Goal: Information Seeking & Learning: Learn about a topic

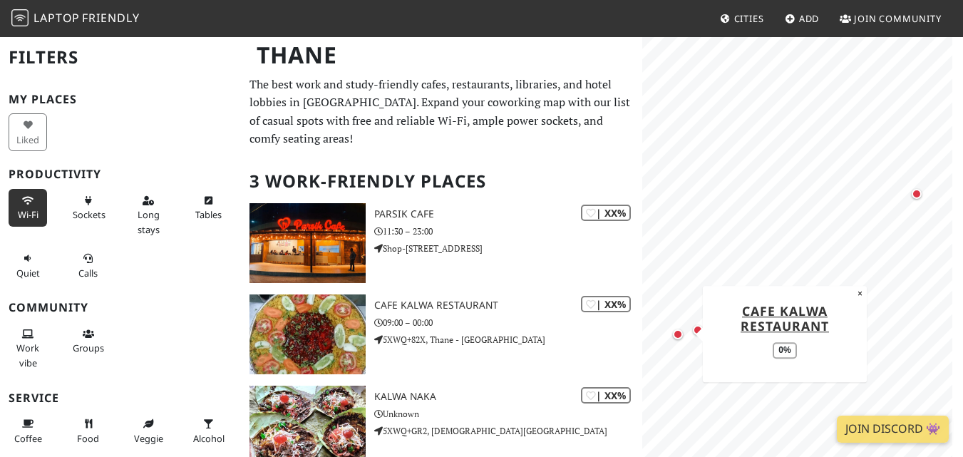
click at [30, 216] on span "Wi-Fi" at bounding box center [28, 214] width 21 height 13
click at [79, 204] on button "Sockets" at bounding box center [87, 208] width 38 height 38
click at [83, 197] on icon at bounding box center [88, 201] width 11 height 9
click at [86, 213] on span "Sockets" at bounding box center [89, 214] width 33 height 13
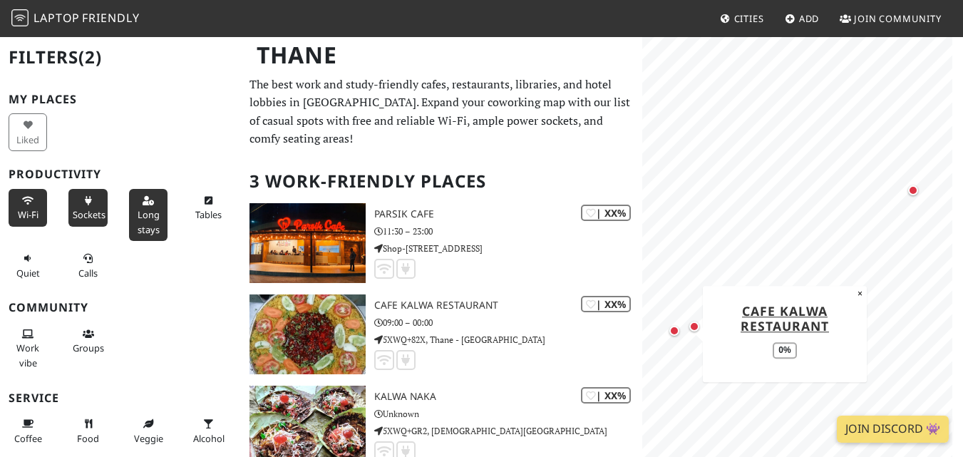
click at [145, 206] on button "Long stays" at bounding box center [148, 215] width 38 height 52
click at [32, 334] on icon at bounding box center [27, 334] width 11 height 9
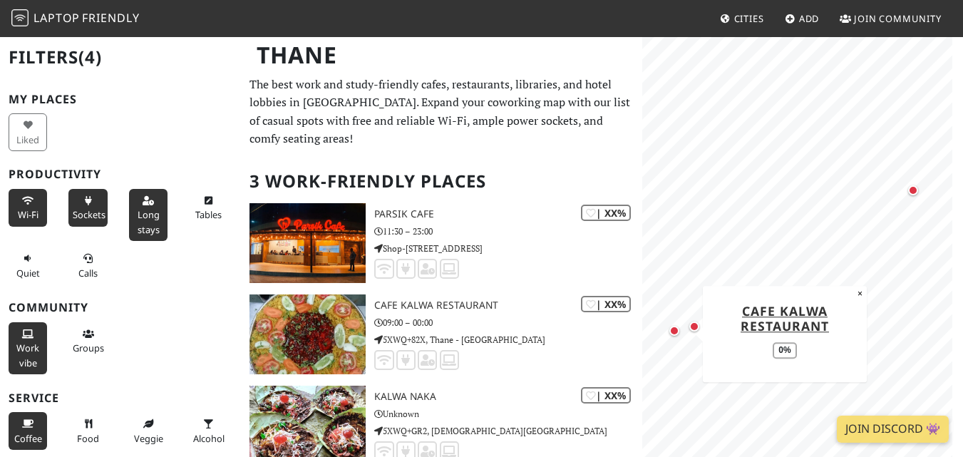
click at [26, 436] on span "Coffee" at bounding box center [28, 438] width 28 height 13
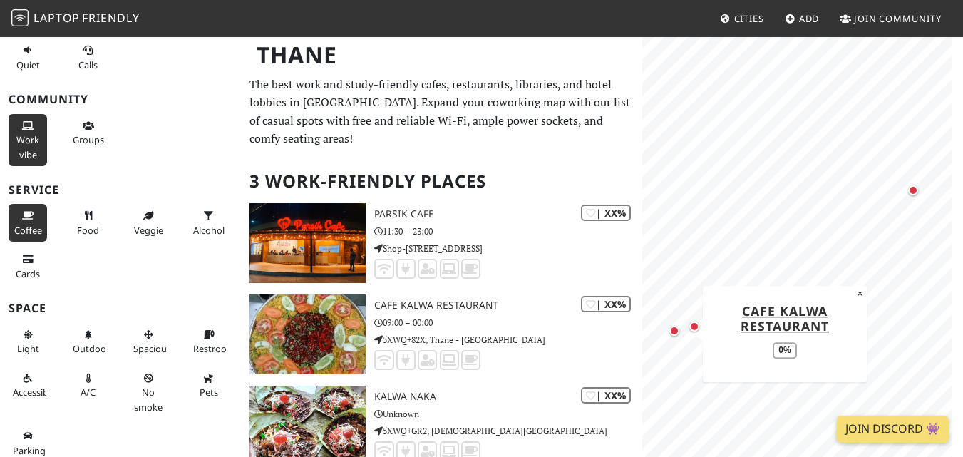
scroll to position [216, 0]
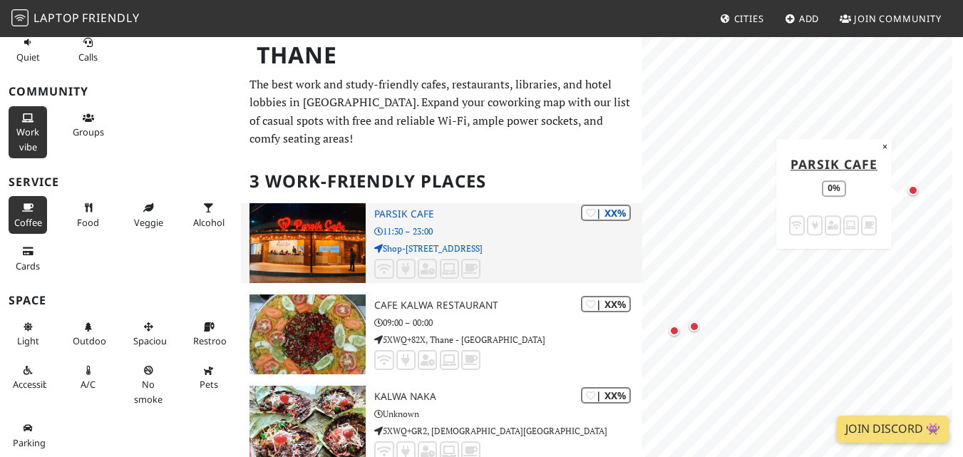
click at [346, 203] on img at bounding box center [307, 243] width 117 height 80
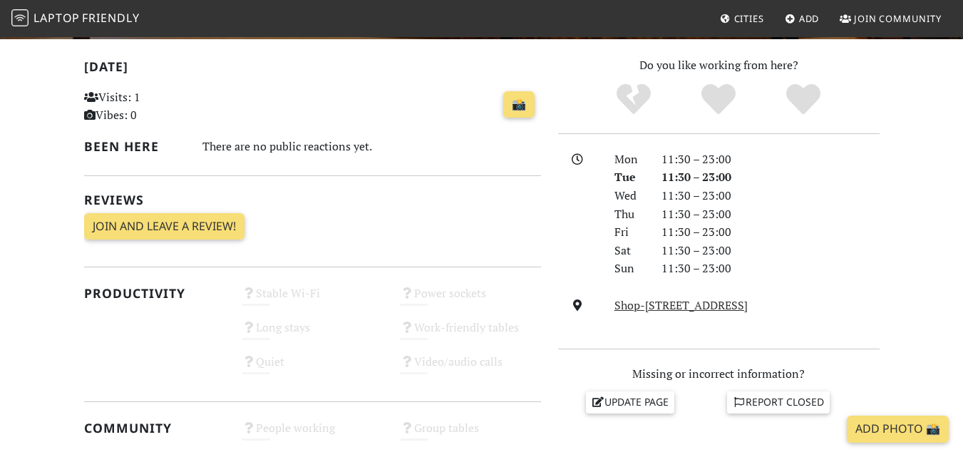
scroll to position [261, 0]
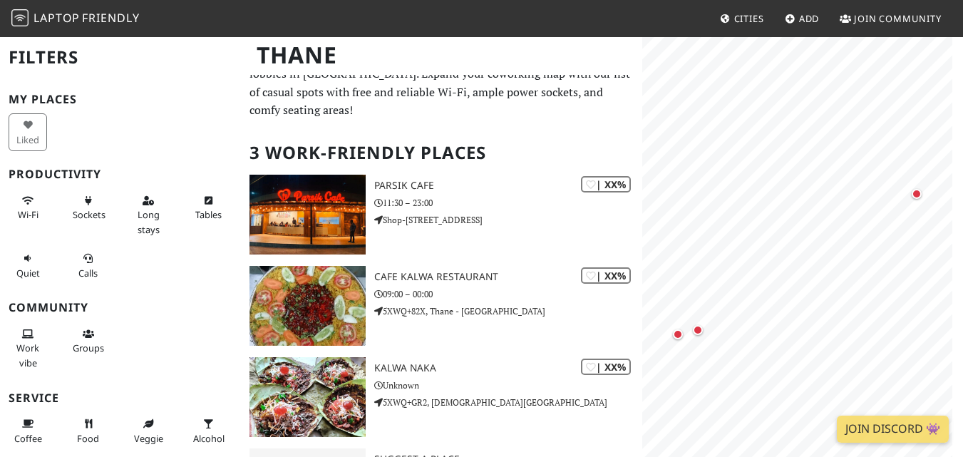
scroll to position [18, 0]
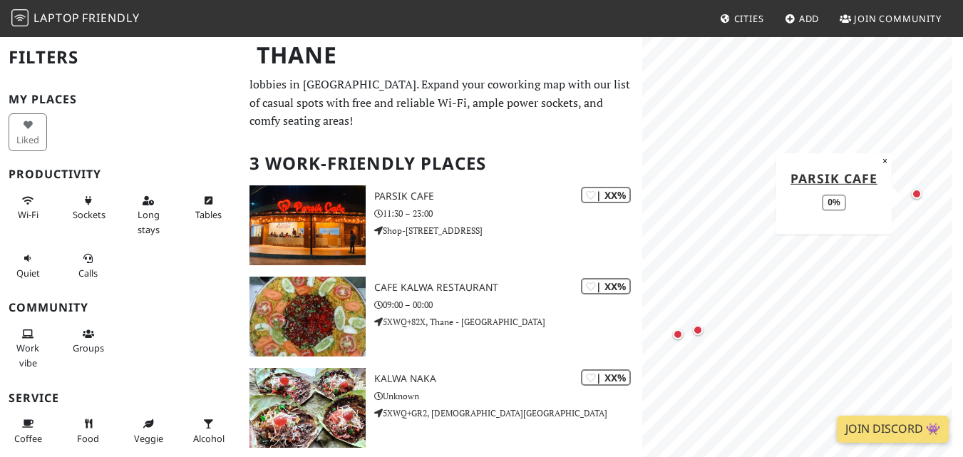
click at [914, 200] on div "Map marker" at bounding box center [916, 193] width 17 height 17
